Goal: Transaction & Acquisition: Purchase product/service

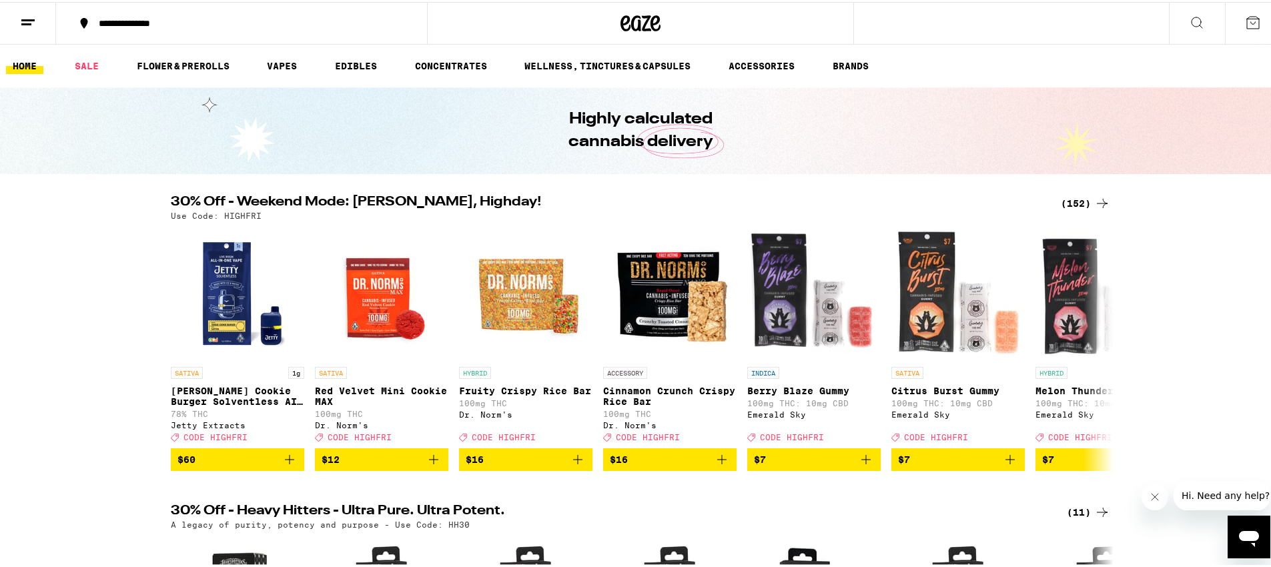
click at [1079, 200] on div "(152)" at bounding box center [1085, 201] width 49 height 16
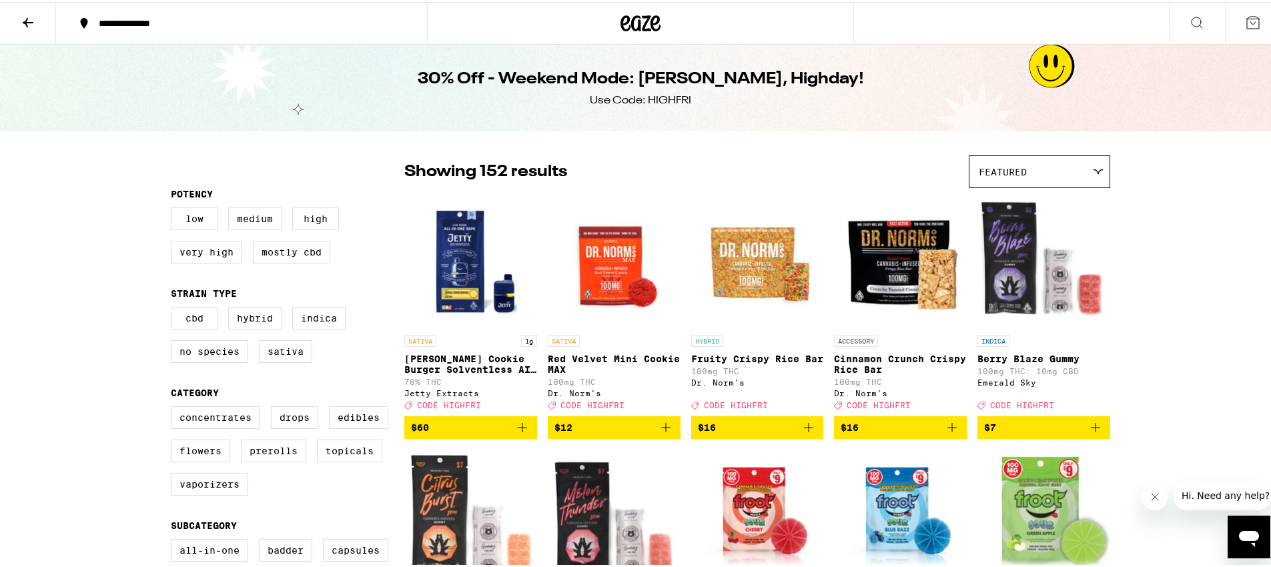
click at [521, 430] on icon "Add to bag" at bounding box center [522, 425] width 9 height 9
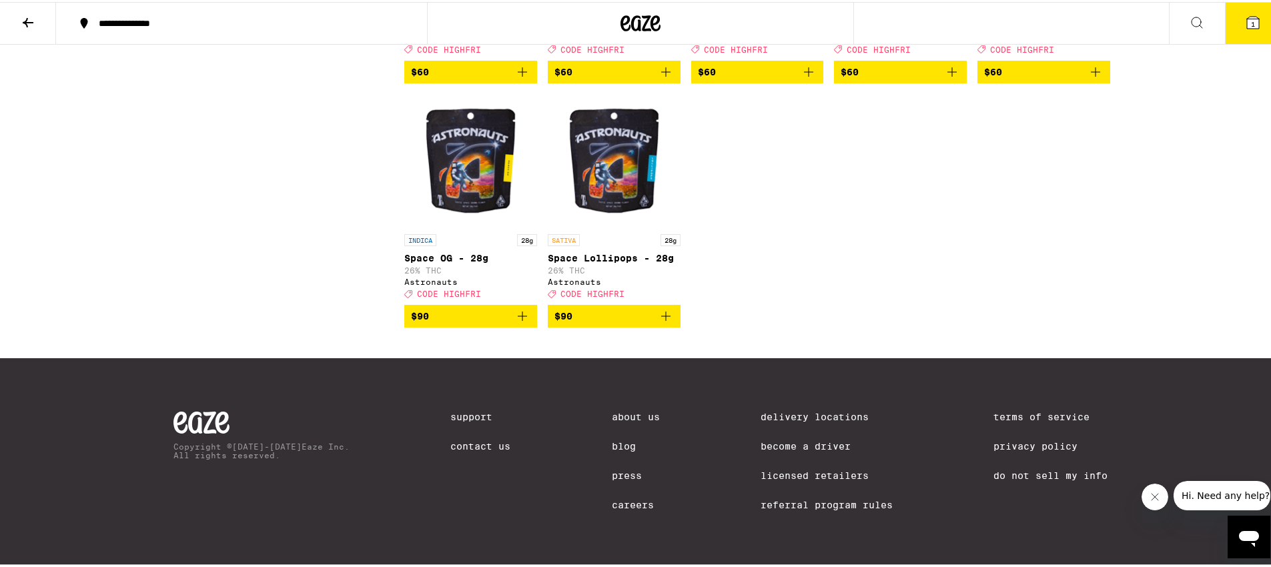
scroll to position [7811, 0]
click at [954, 78] on icon "Add to bag" at bounding box center [952, 70] width 16 height 16
click at [806, 78] on icon "Add to bag" at bounding box center [808, 70] width 16 height 16
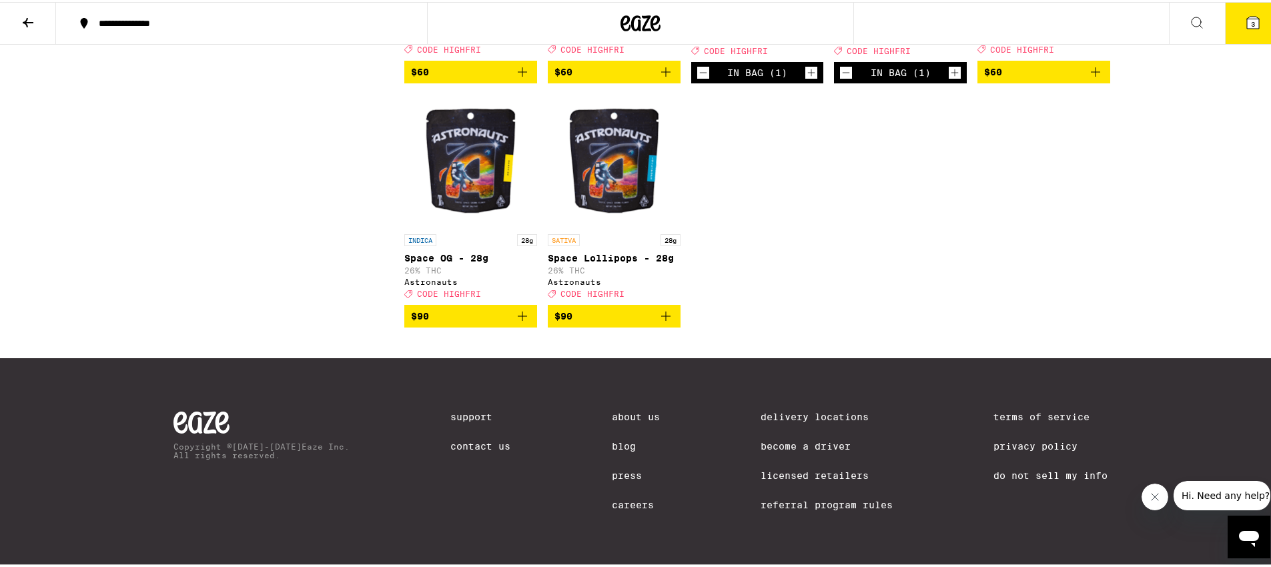
click at [1095, 78] on icon "Add to bag" at bounding box center [1095, 70] width 16 height 16
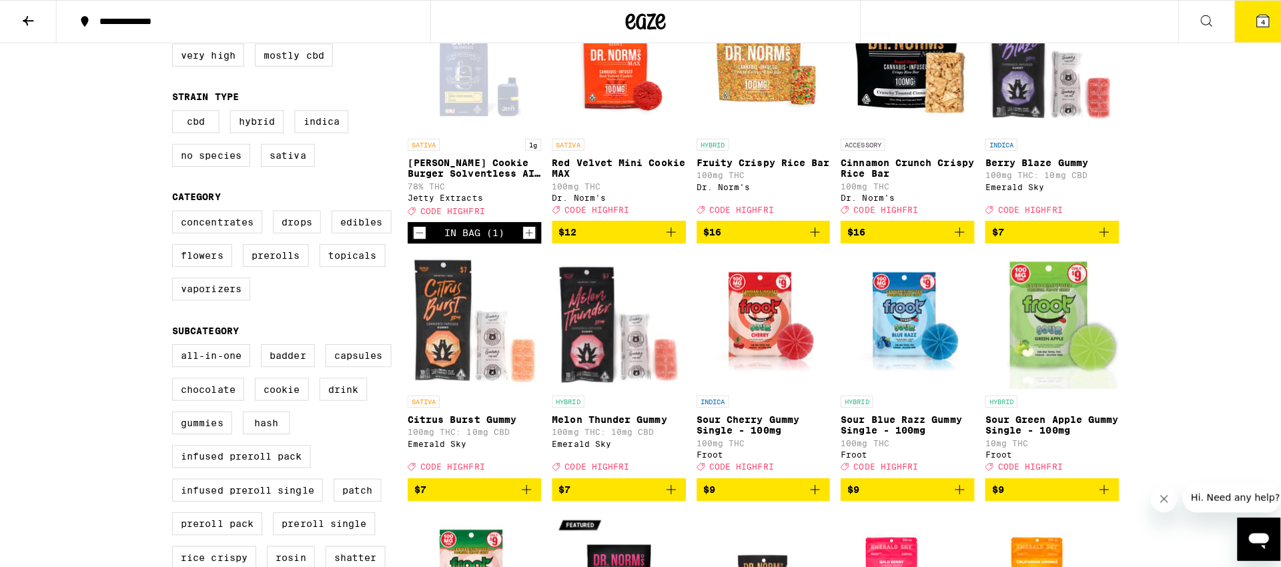
scroll to position [0, 0]
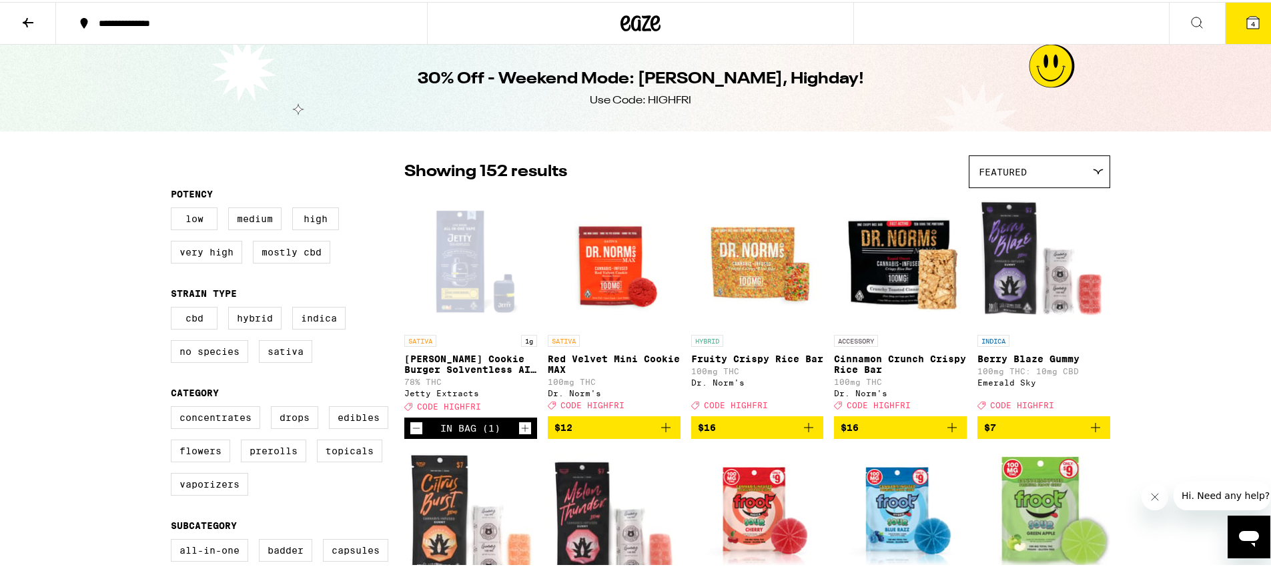
click at [1236, 31] on button "4" at bounding box center [1253, 21] width 56 height 41
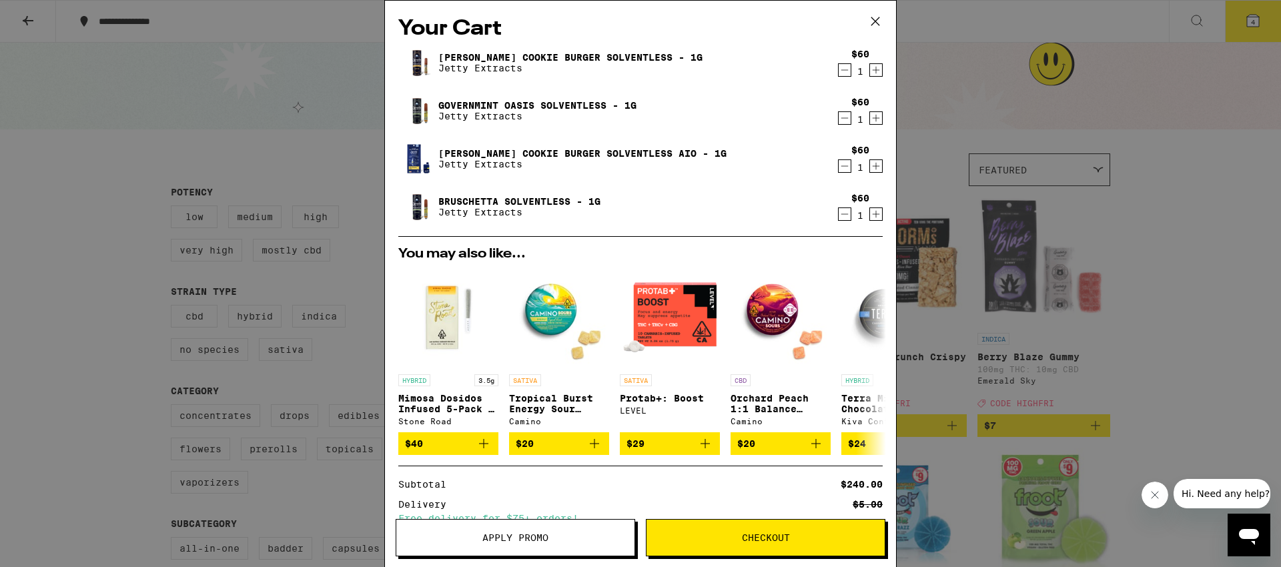
click at [189, 125] on div "Your Cart [PERSON_NAME] Cookie Burger Solventless - 1g Jetty Extracts $60 1 Gov…" at bounding box center [640, 283] width 1281 height 567
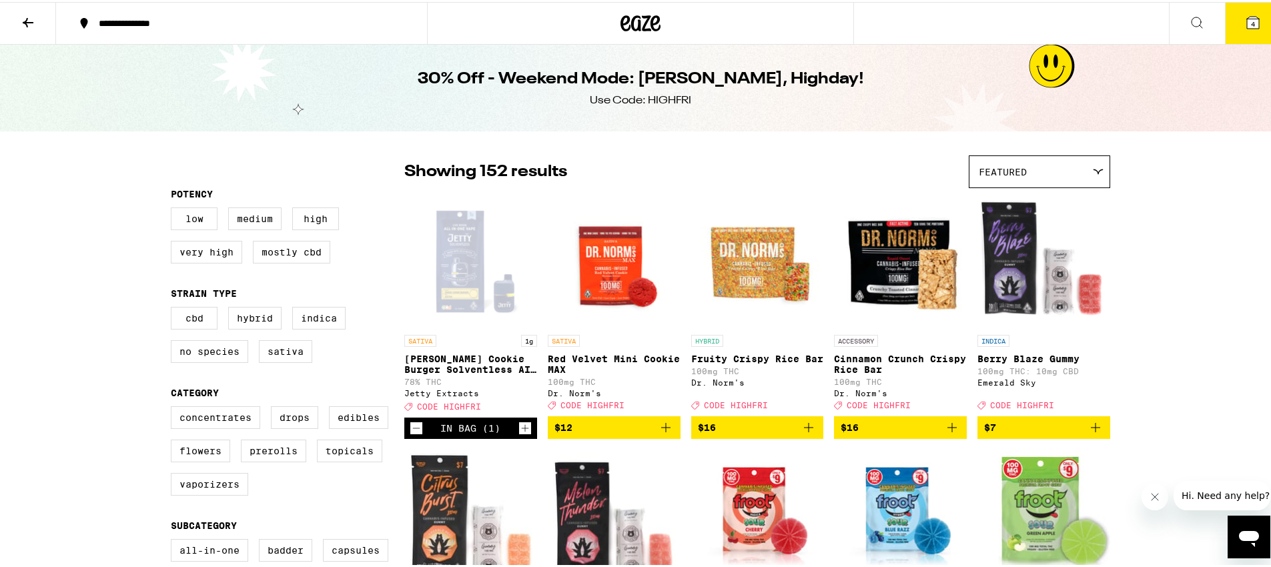
click at [1232, 21] on button "4" at bounding box center [1253, 21] width 56 height 41
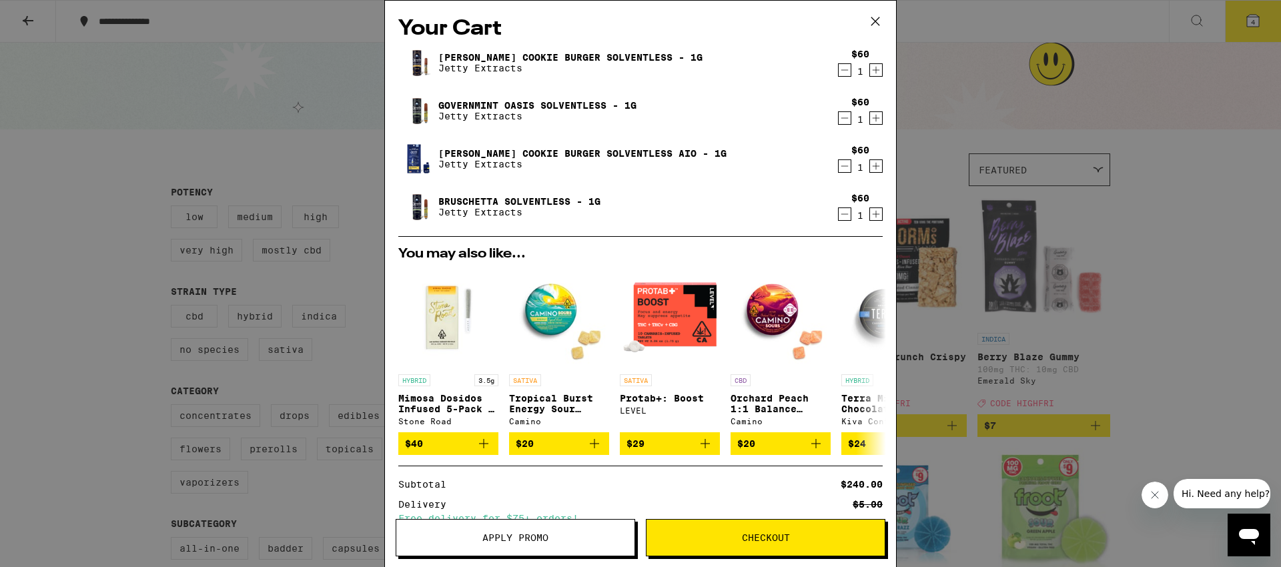
click at [361, 141] on div "Your Cart [PERSON_NAME] Cookie Burger Solventless - 1g Jetty Extracts $60 1 Gov…" at bounding box center [640, 283] width 1281 height 567
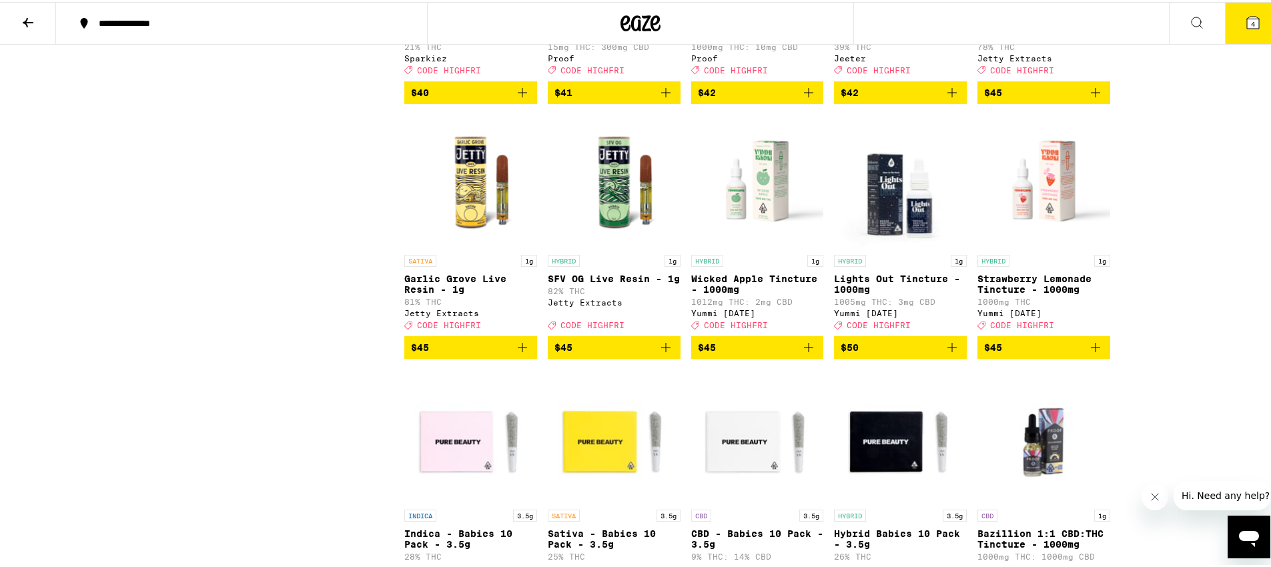
scroll to position [6623, 0]
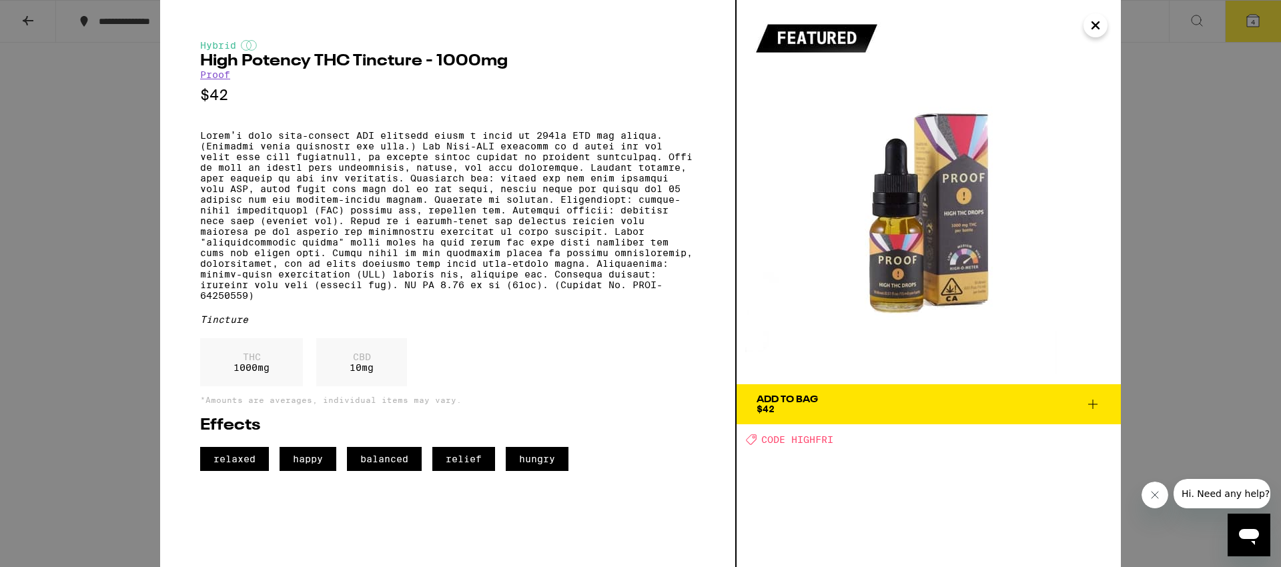
click at [1094, 21] on icon "Close" at bounding box center [1095, 25] width 16 height 20
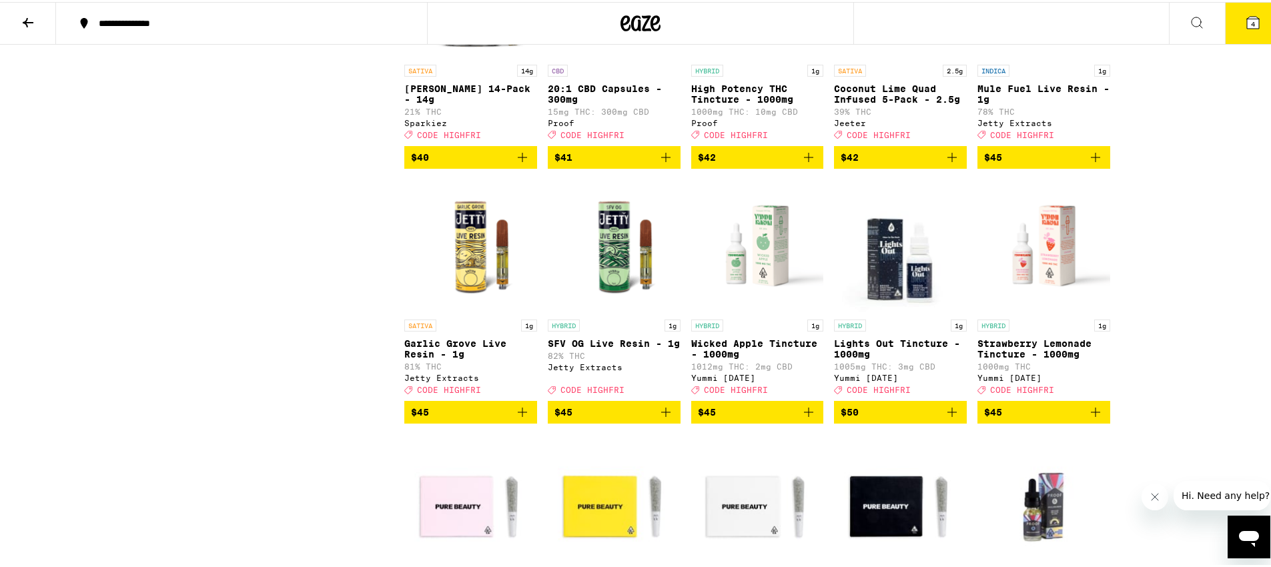
click at [1245, 18] on icon at bounding box center [1253, 21] width 16 height 16
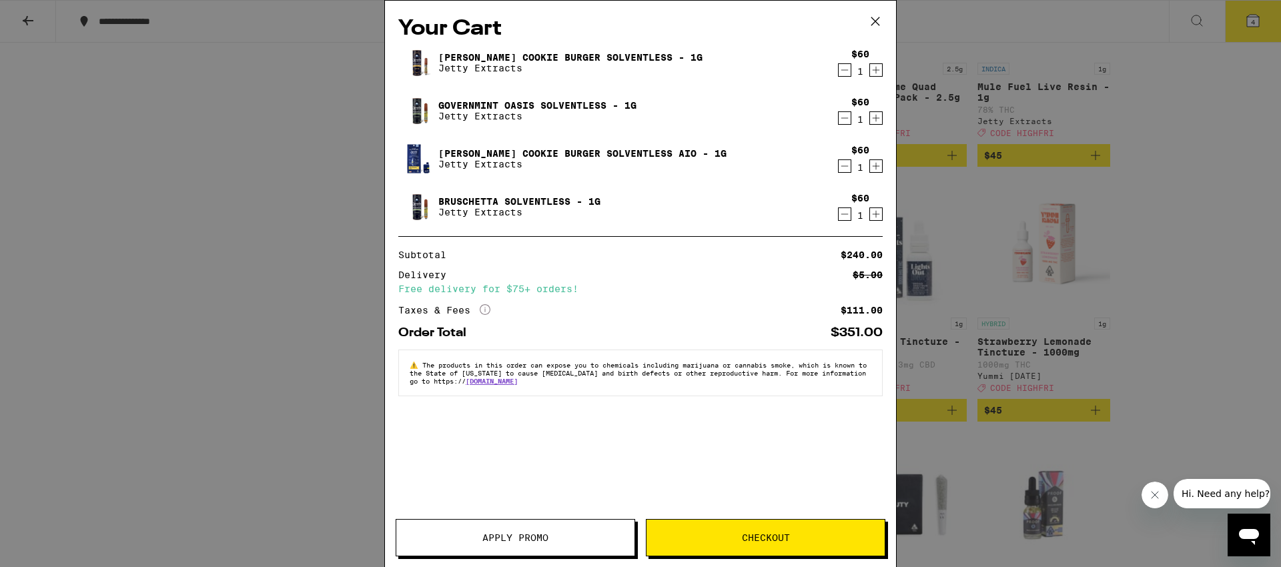
click at [492, 533] on span "Apply Promo" at bounding box center [515, 537] width 66 height 9
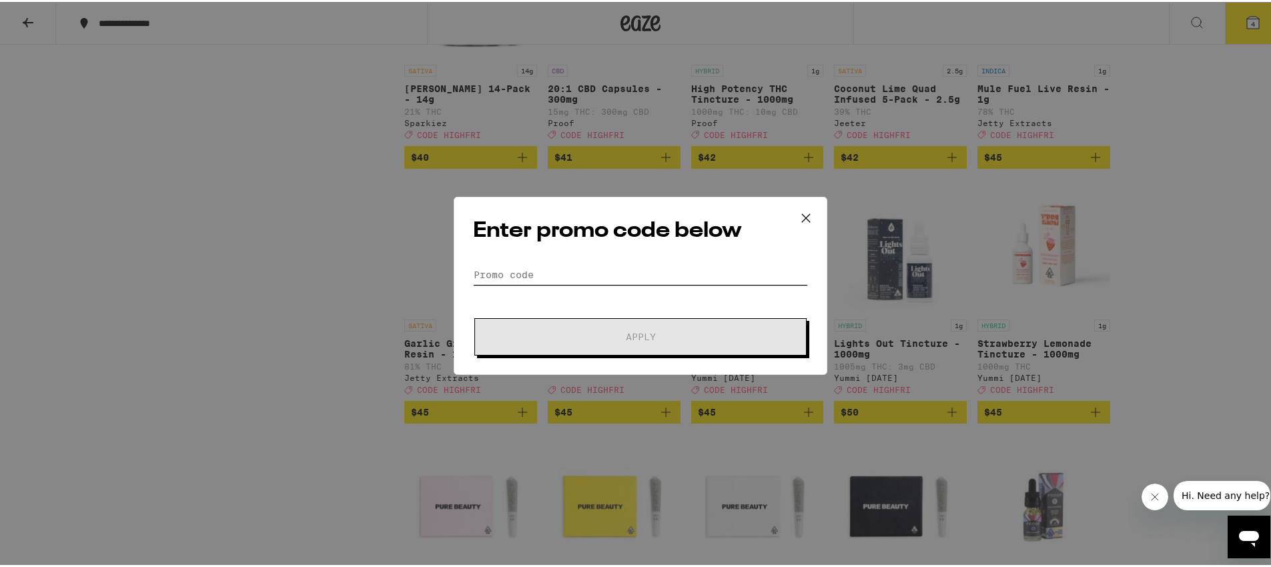
click at [520, 269] on input "Promo Code" at bounding box center [640, 273] width 335 height 20
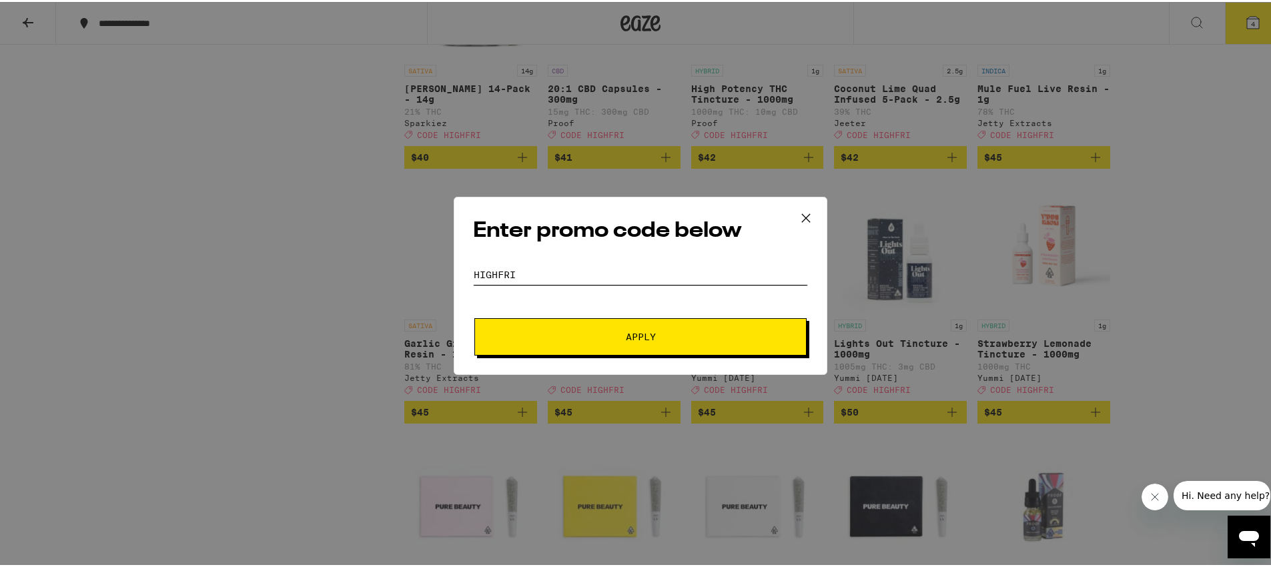
type input "HIGHFRI"
click at [536, 326] on button "Apply" at bounding box center [640, 334] width 332 height 37
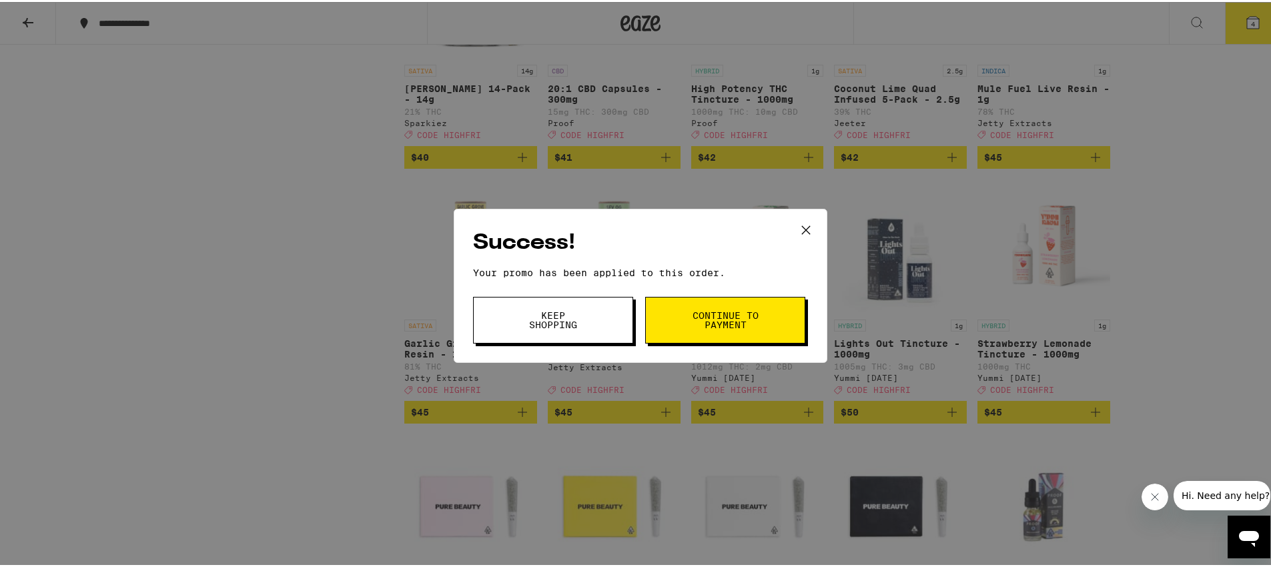
click at [683, 315] on button "Continue to payment" at bounding box center [725, 318] width 160 height 47
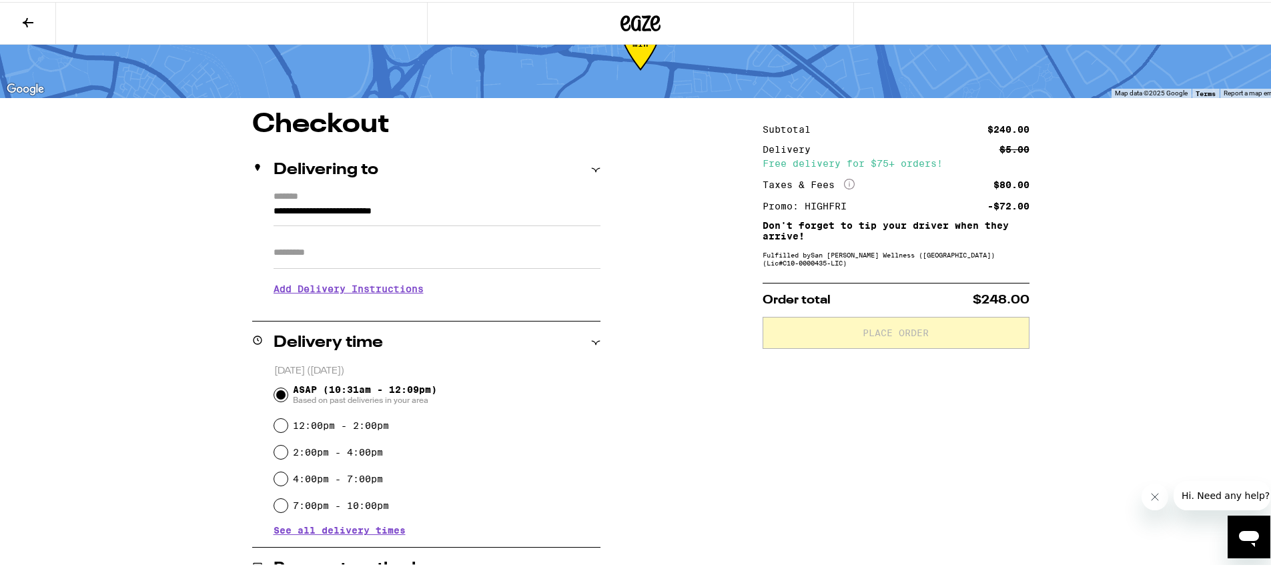
scroll to position [215, 0]
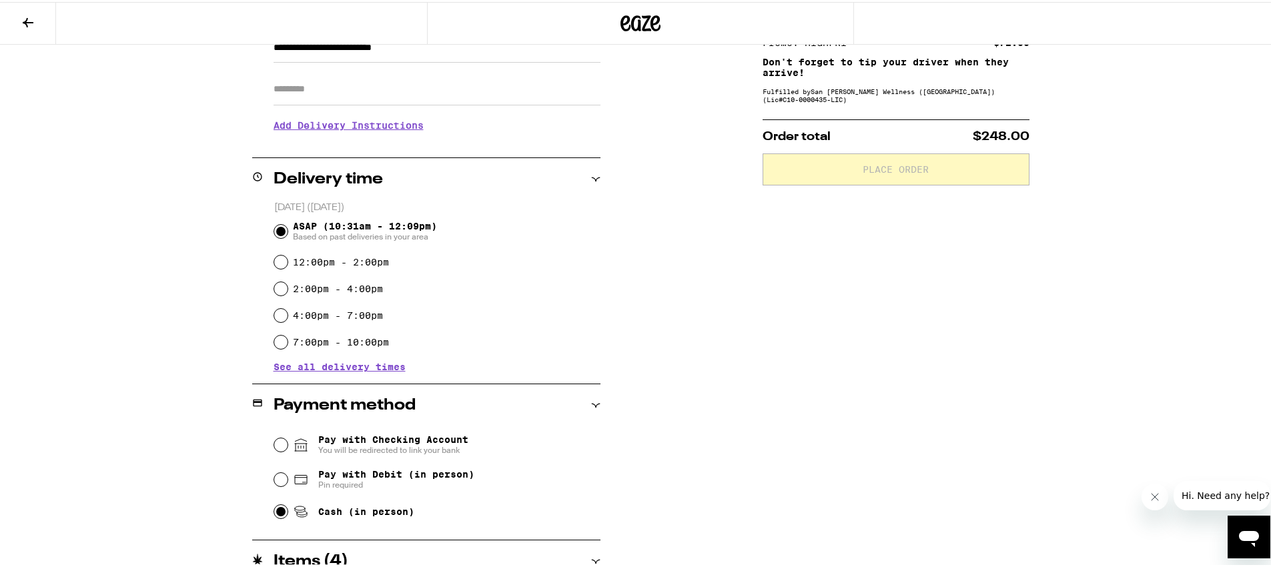
click at [274, 514] on input "Cash (in person)" at bounding box center [280, 509] width 13 height 13
radio input "true"
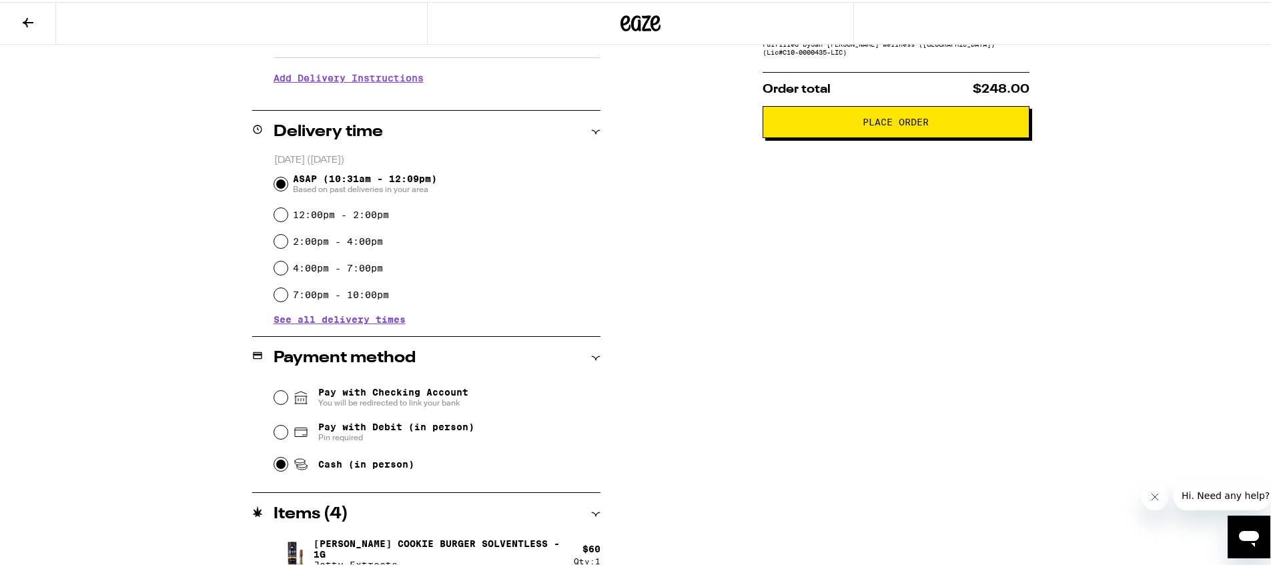
scroll to position [191, 0]
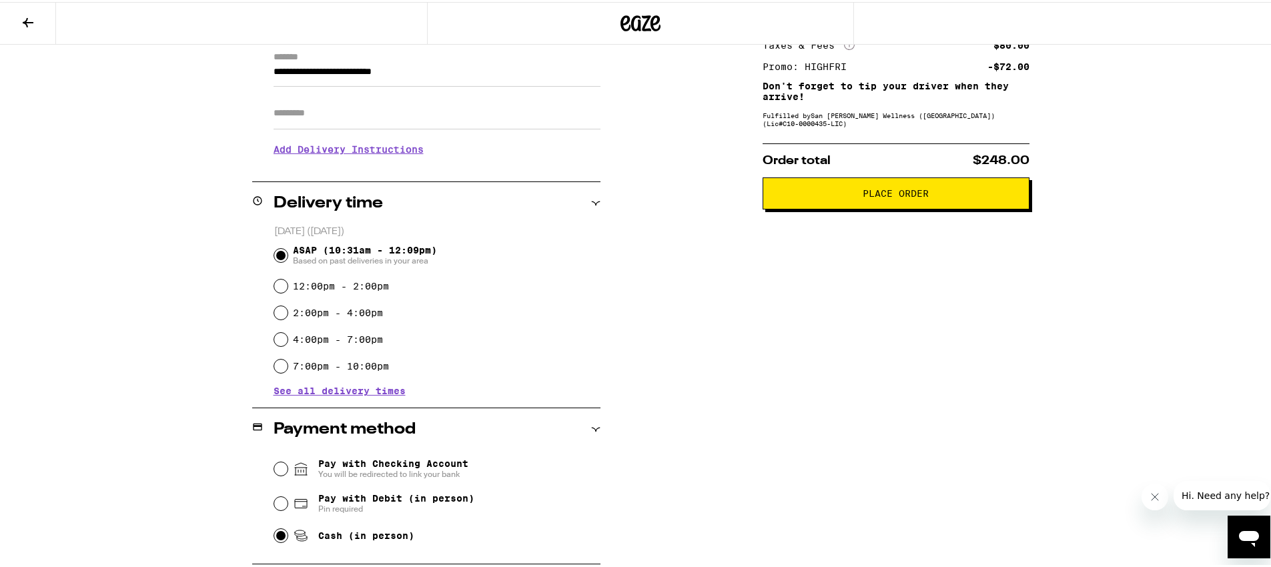
click at [914, 195] on span "Place Order" at bounding box center [895, 191] width 66 height 9
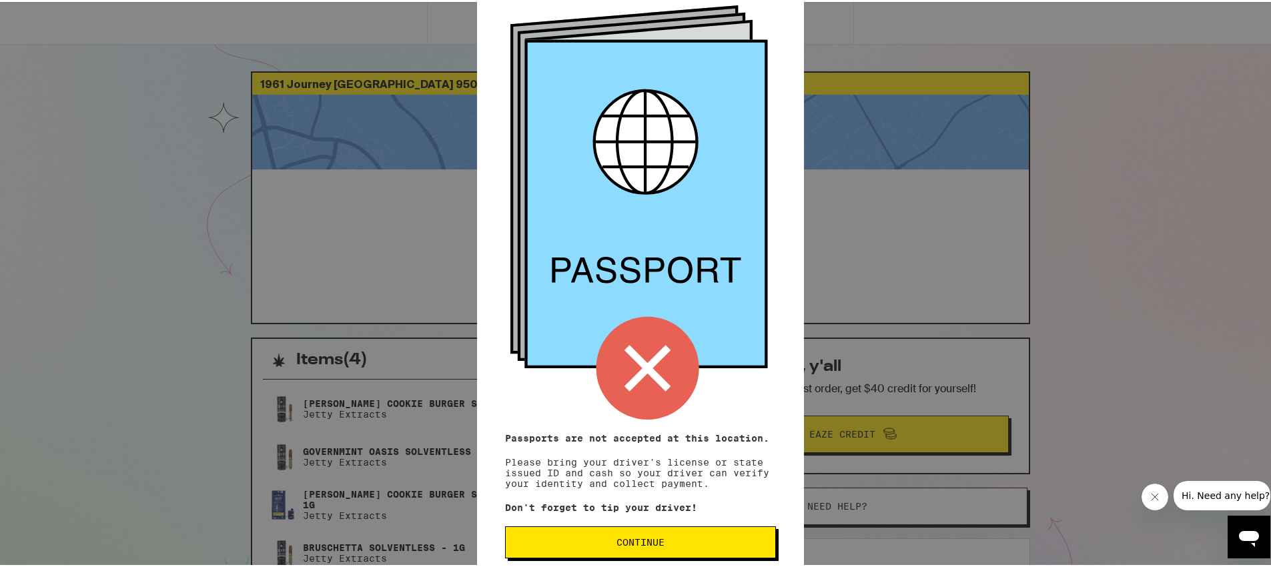
scroll to position [86, 0]
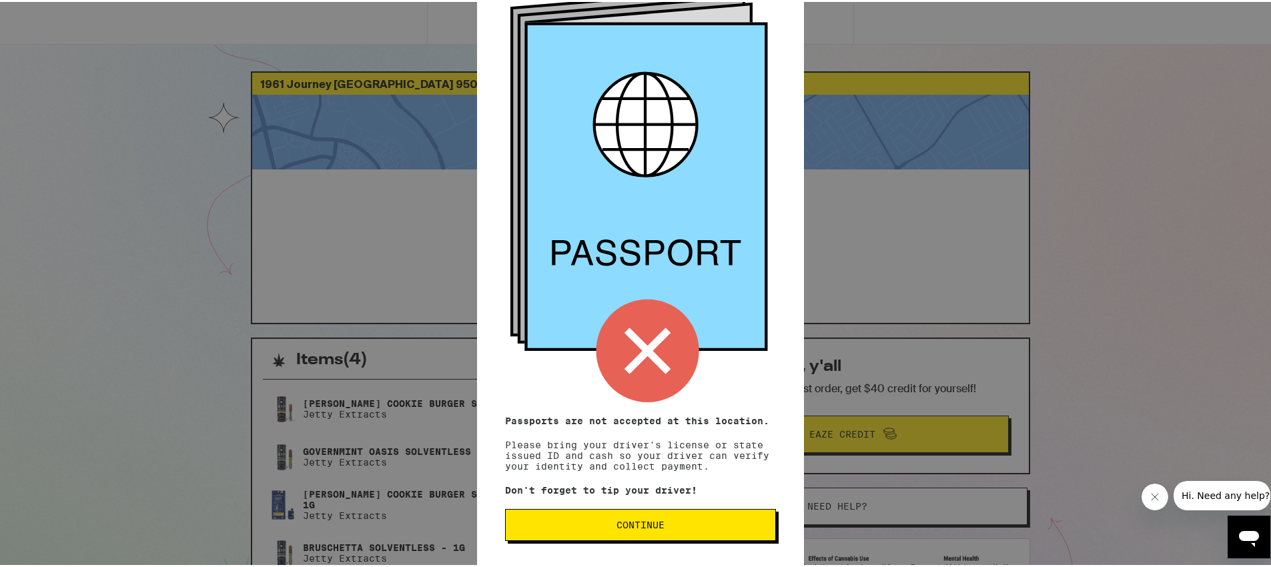
click at [598, 526] on span "Continue" at bounding box center [640, 522] width 248 height 9
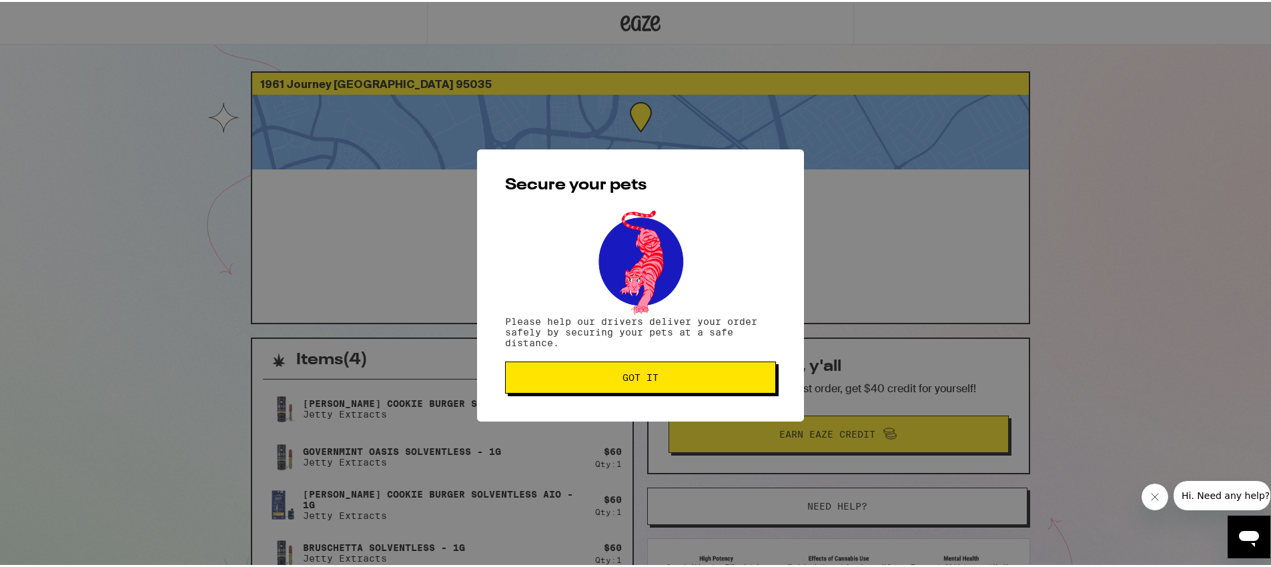
click at [642, 375] on span "Got it" at bounding box center [640, 375] width 36 height 9
